Goal: Use online tool/utility: Utilize a website feature to perform a specific function

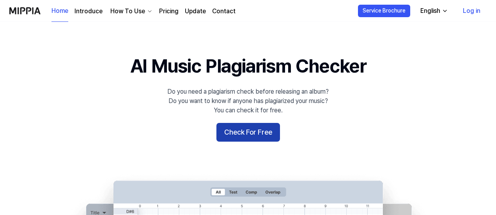
click at [234, 130] on button "Check For Free" at bounding box center [248, 132] width 64 height 19
click at [238, 140] on button "Check For Free" at bounding box center [248, 132] width 64 height 19
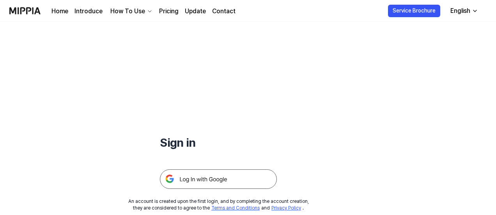
click at [249, 176] on img at bounding box center [218, 178] width 117 height 19
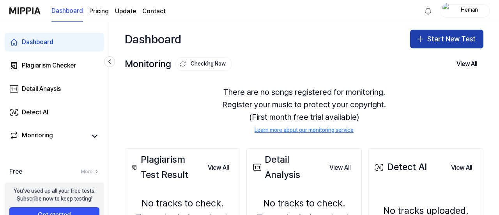
click at [437, 36] on button "Start New Test" at bounding box center [446, 39] width 73 height 19
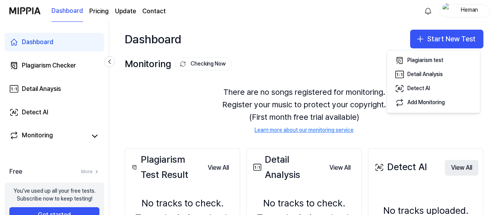
click at [462, 166] on button "View All" at bounding box center [462, 168] width 34 height 16
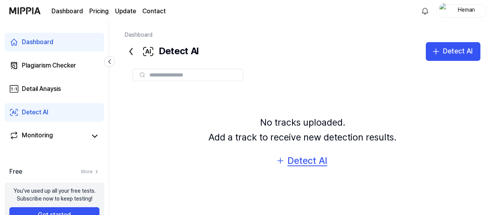
click at [314, 158] on div "Detect AI" at bounding box center [307, 160] width 40 height 15
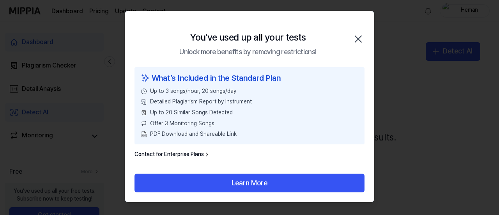
click at [358, 38] on icon "button" at bounding box center [358, 39] width 6 height 6
